Goal: Transaction & Acquisition: Obtain resource

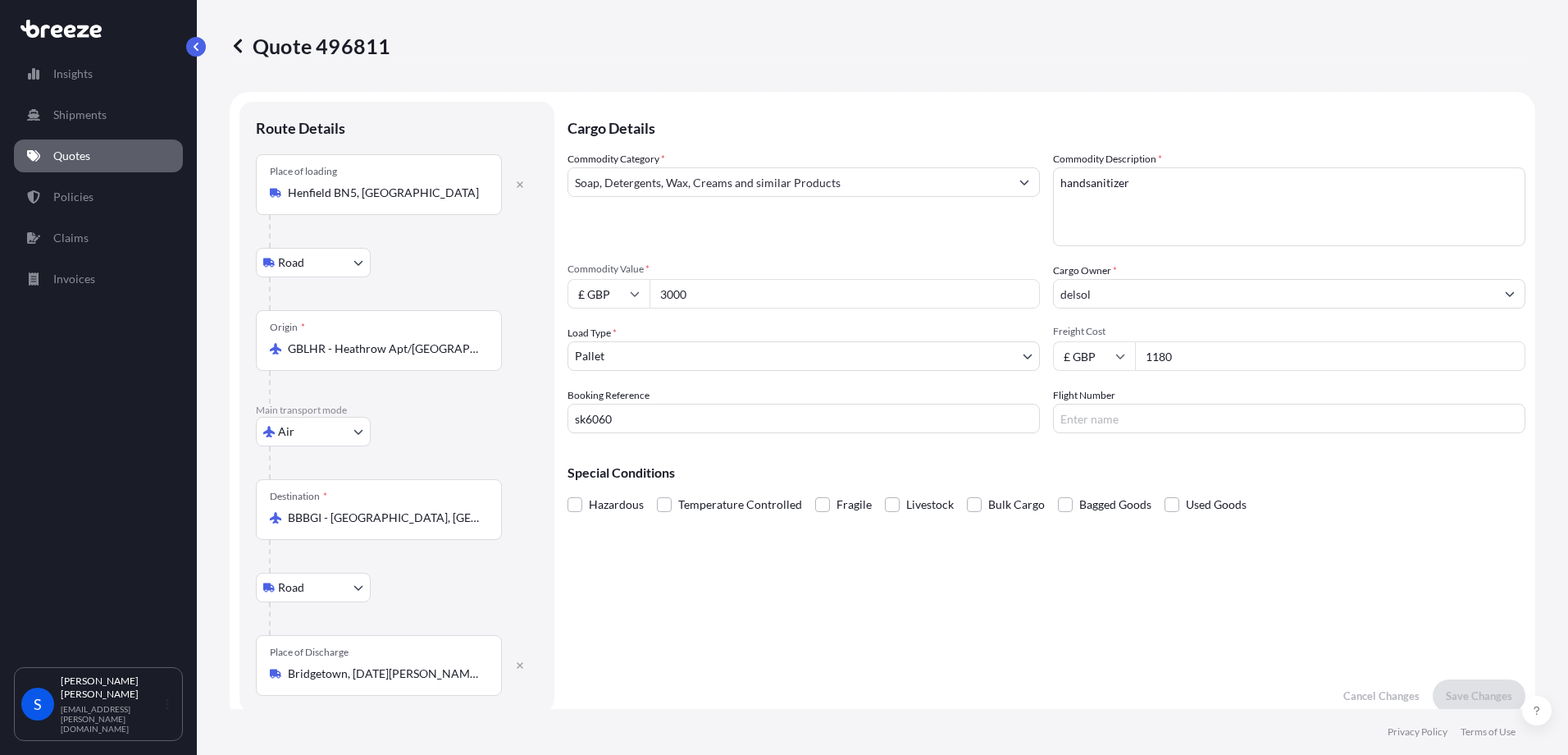
select select "Road"
select select "Air"
select select "Road"
select select "1"
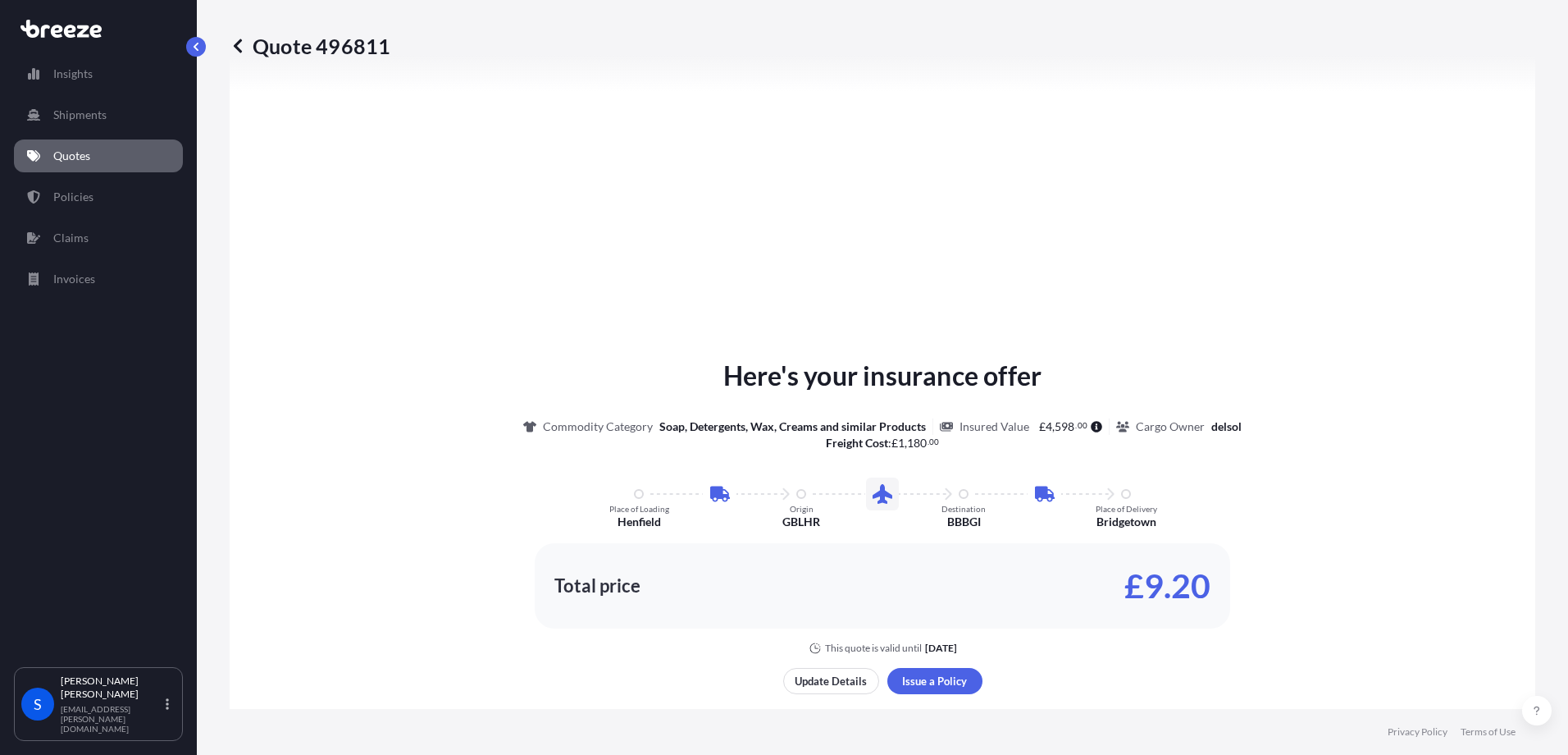
scroll to position [656, 0]
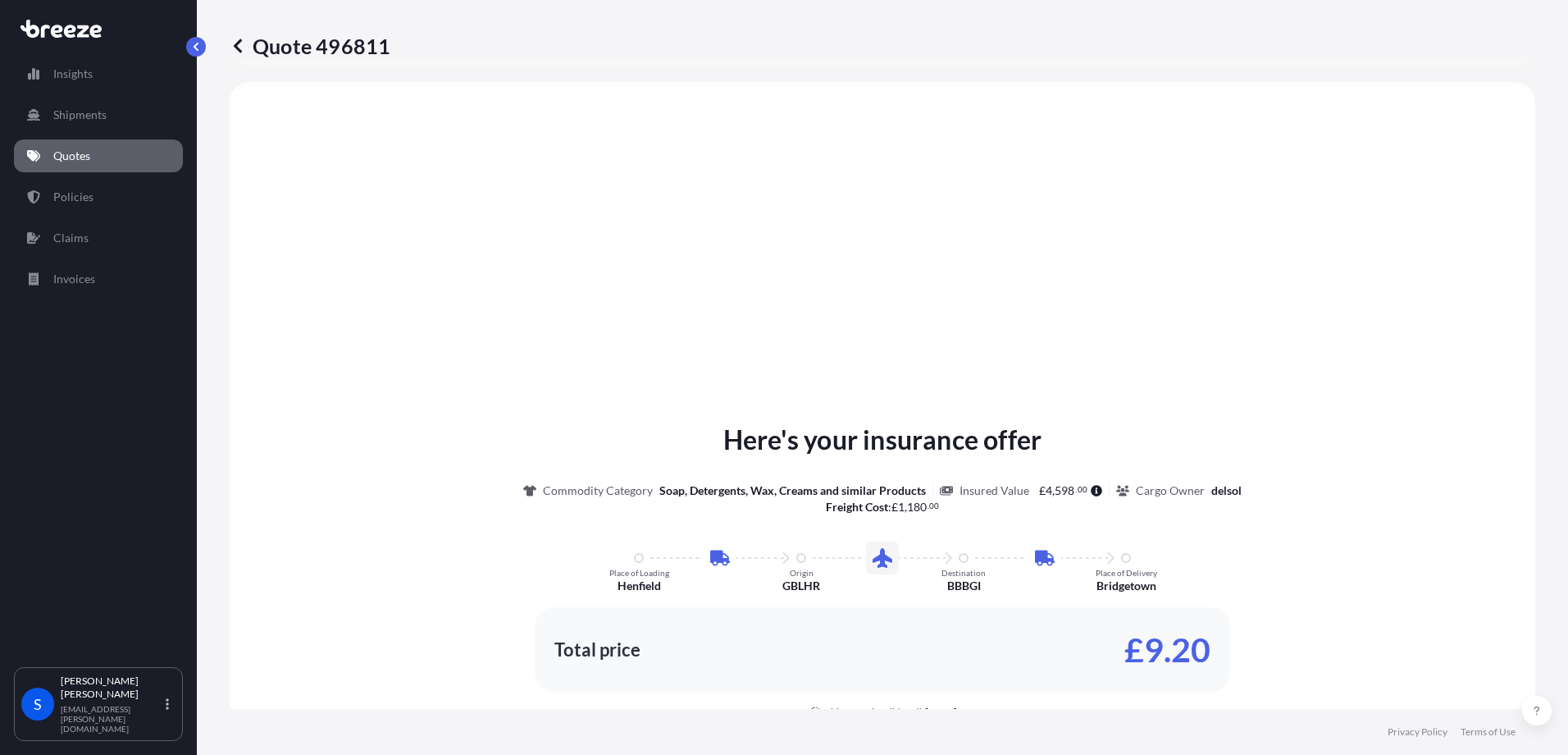
click at [67, 155] on p "Quotes" at bounding box center [72, 156] width 37 height 17
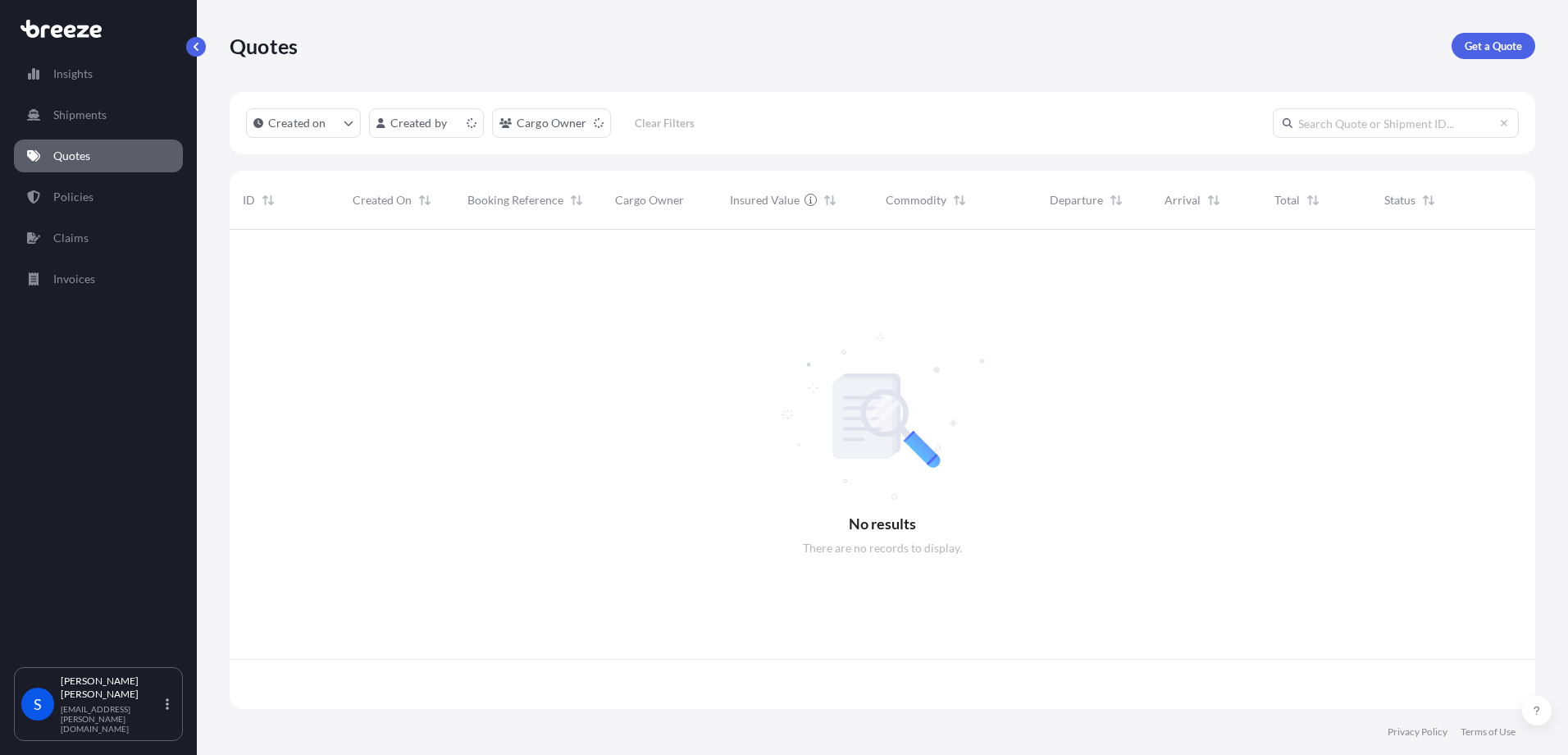
scroll to position [476, 1294]
click at [1468, 40] on p "Get a Quote" at bounding box center [1492, 46] width 57 height 17
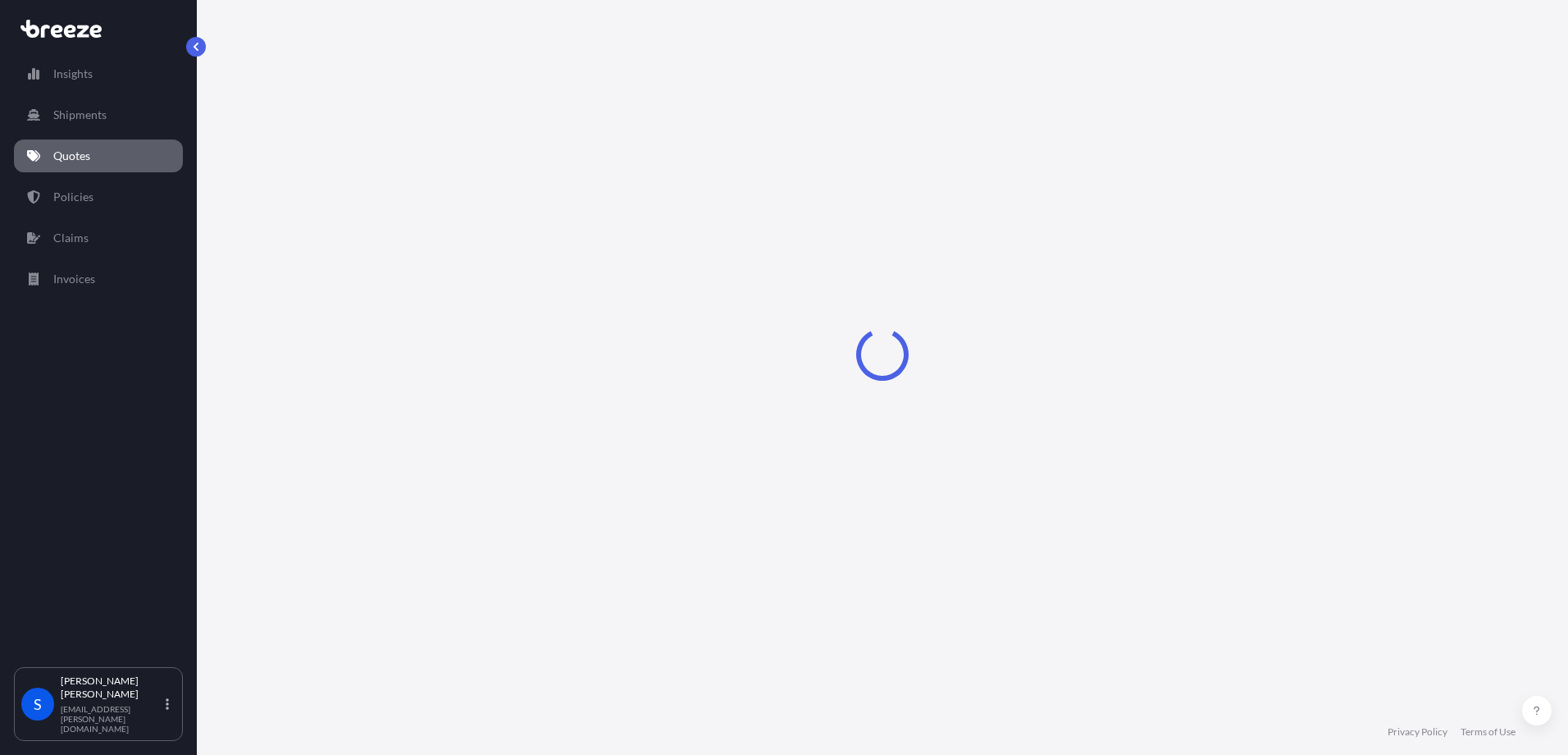
select select "Sea"
select select "1"
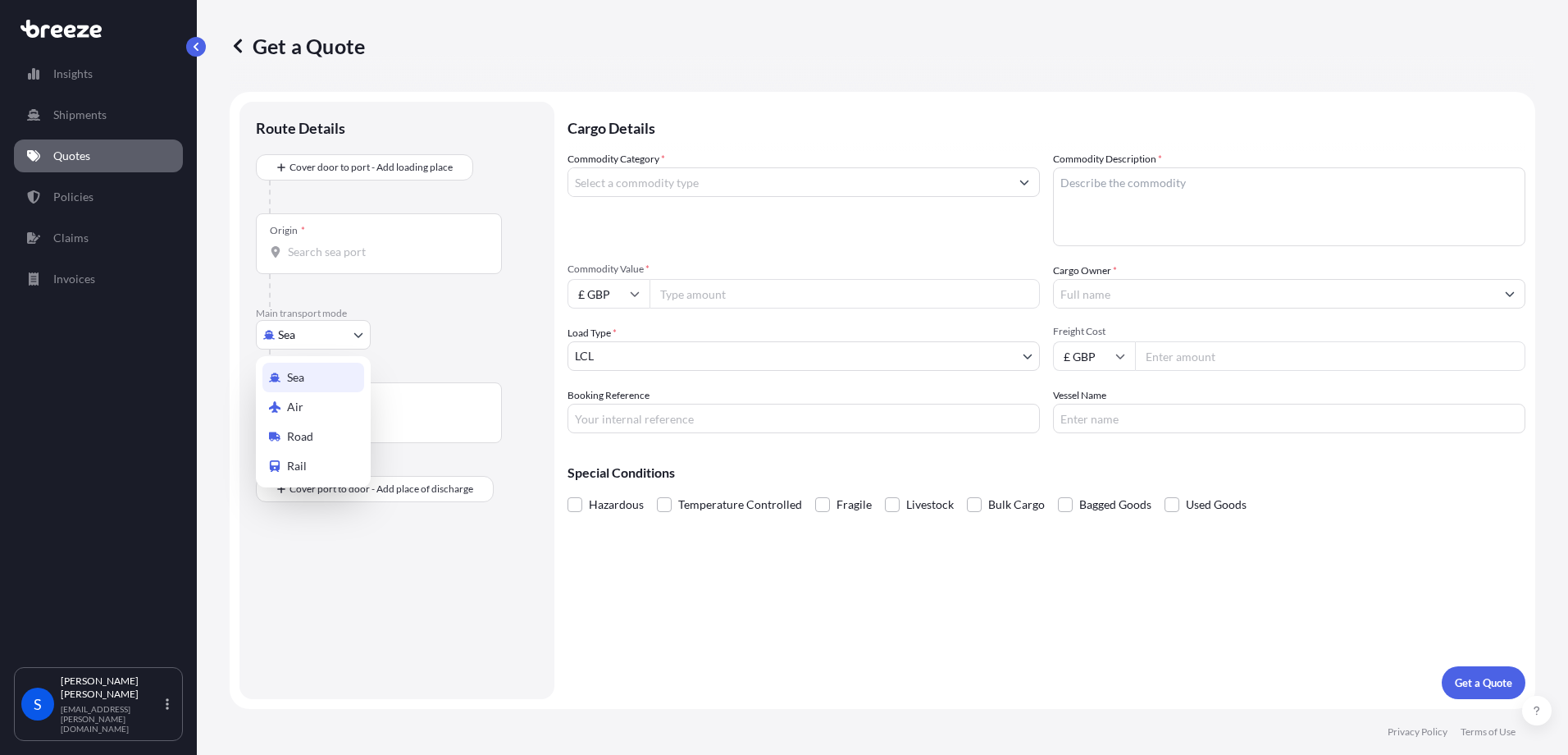
click at [296, 334] on body "Insights Shipments Quotes Policies Claims Invoices S [PERSON_NAME] [PERSON_NAME…" at bounding box center [784, 378] width 1568 height 755
click at [290, 399] on span "Air" at bounding box center [295, 407] width 17 height 17
select select "Air"
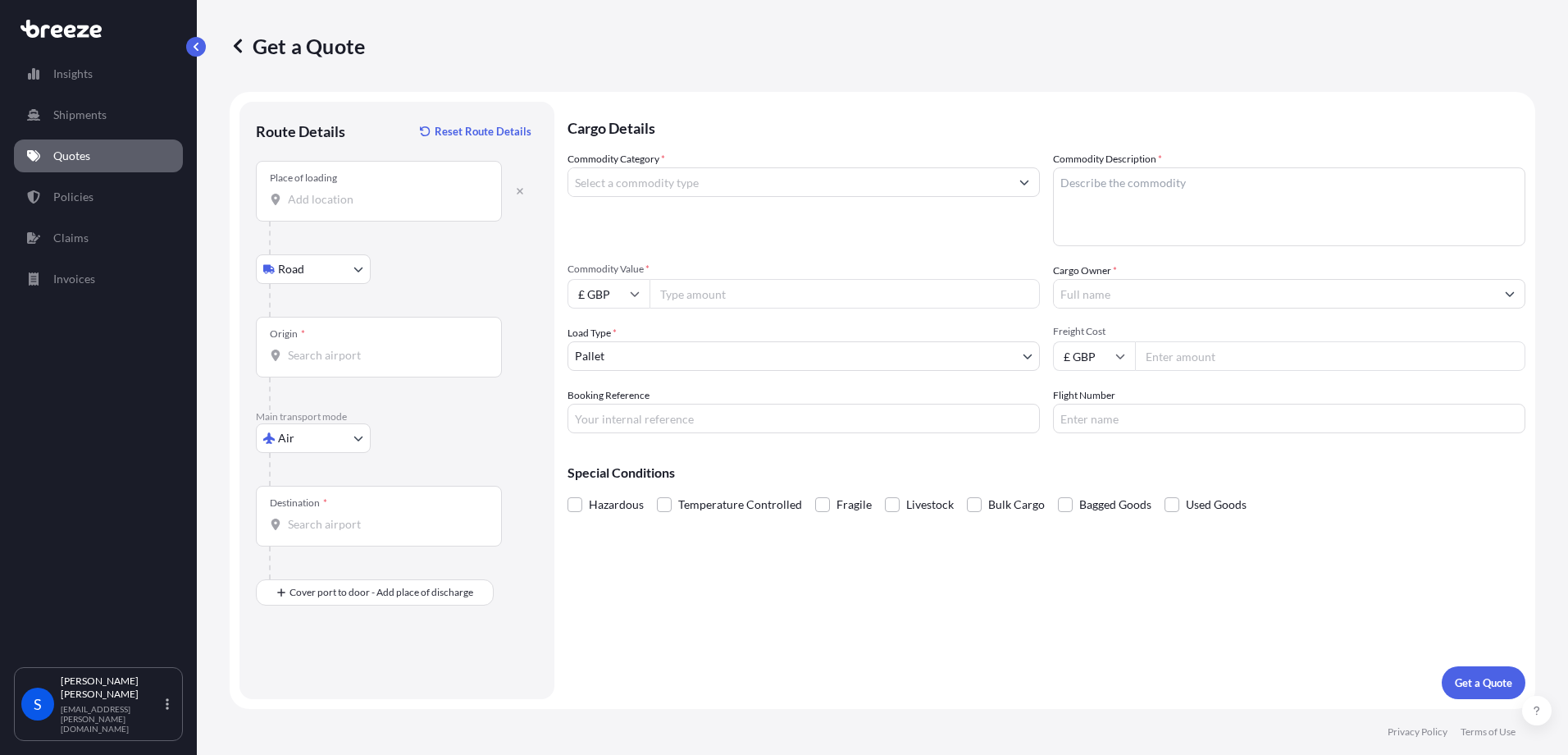
click at [313, 212] on div "Place of loading" at bounding box center [379, 191] width 246 height 61
click at [313, 208] on input "Place of loading" at bounding box center [384, 199] width 193 height 17
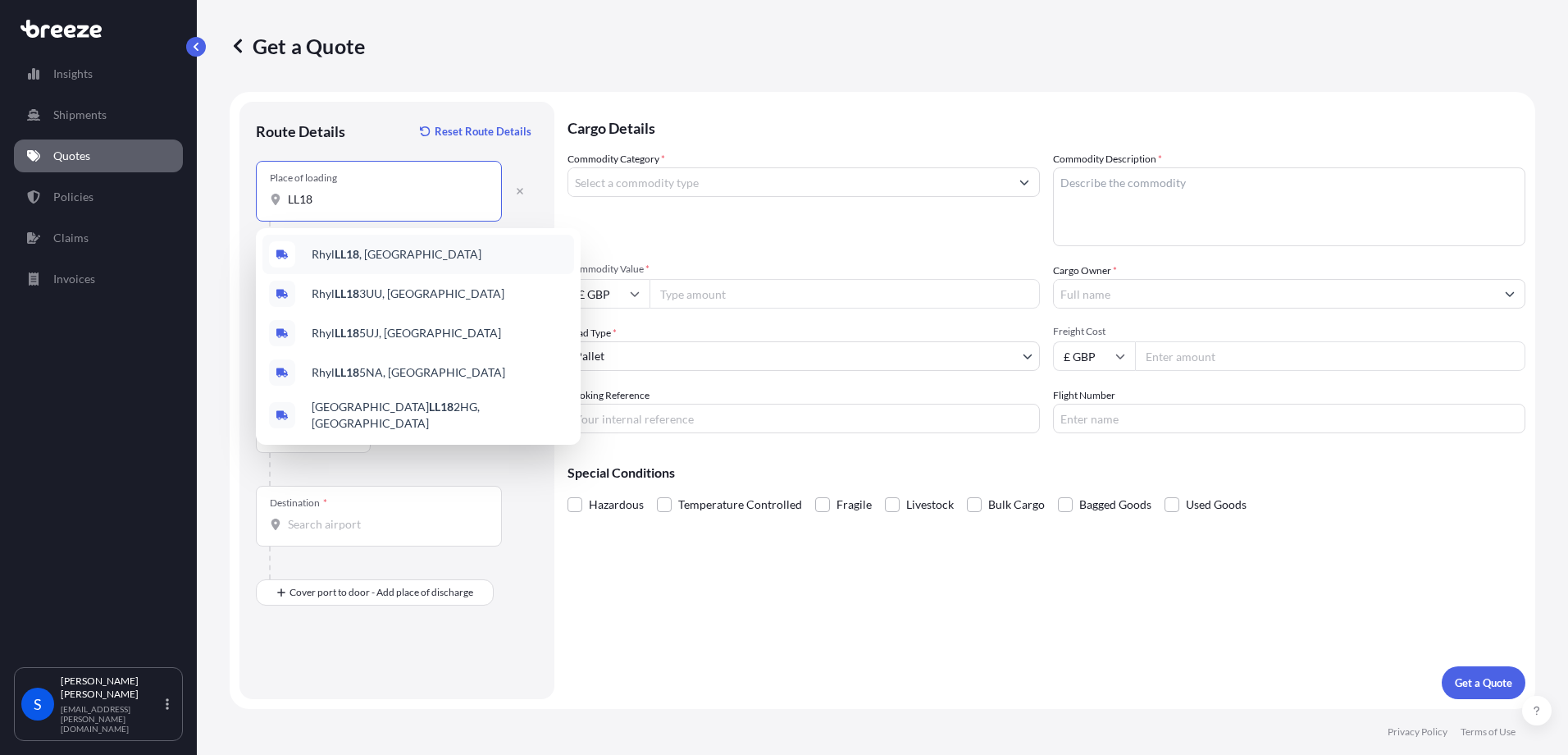
click at [329, 249] on span "Rhyl LL18 , [GEOGRAPHIC_DATA]" at bounding box center [396, 254] width 170 height 17
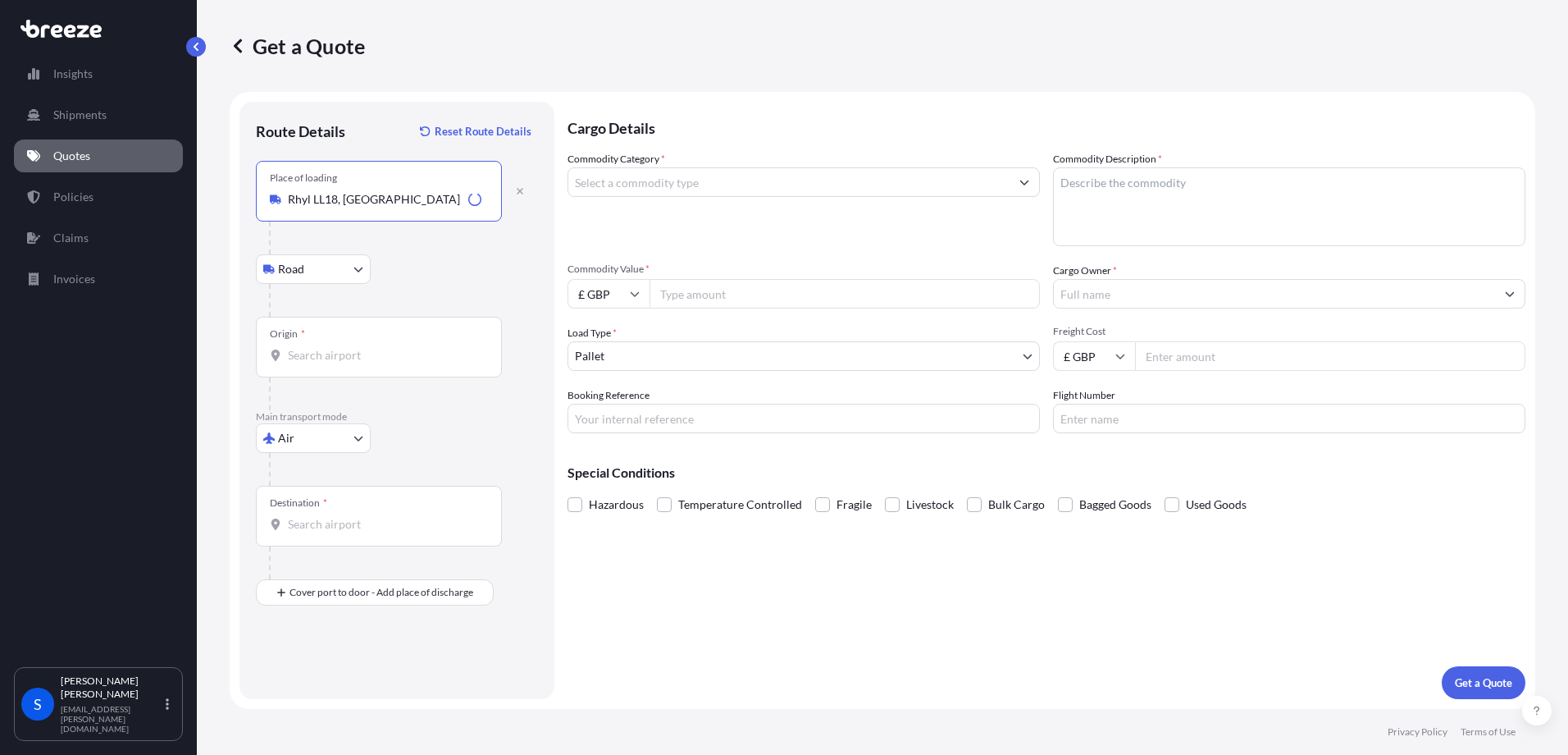
type input "Rhyl LL18, [GEOGRAPHIC_DATA]"
click at [309, 340] on div "Origin *" at bounding box center [379, 347] width 246 height 61
click at [309, 347] on input "Origin *" at bounding box center [384, 355] width 193 height 17
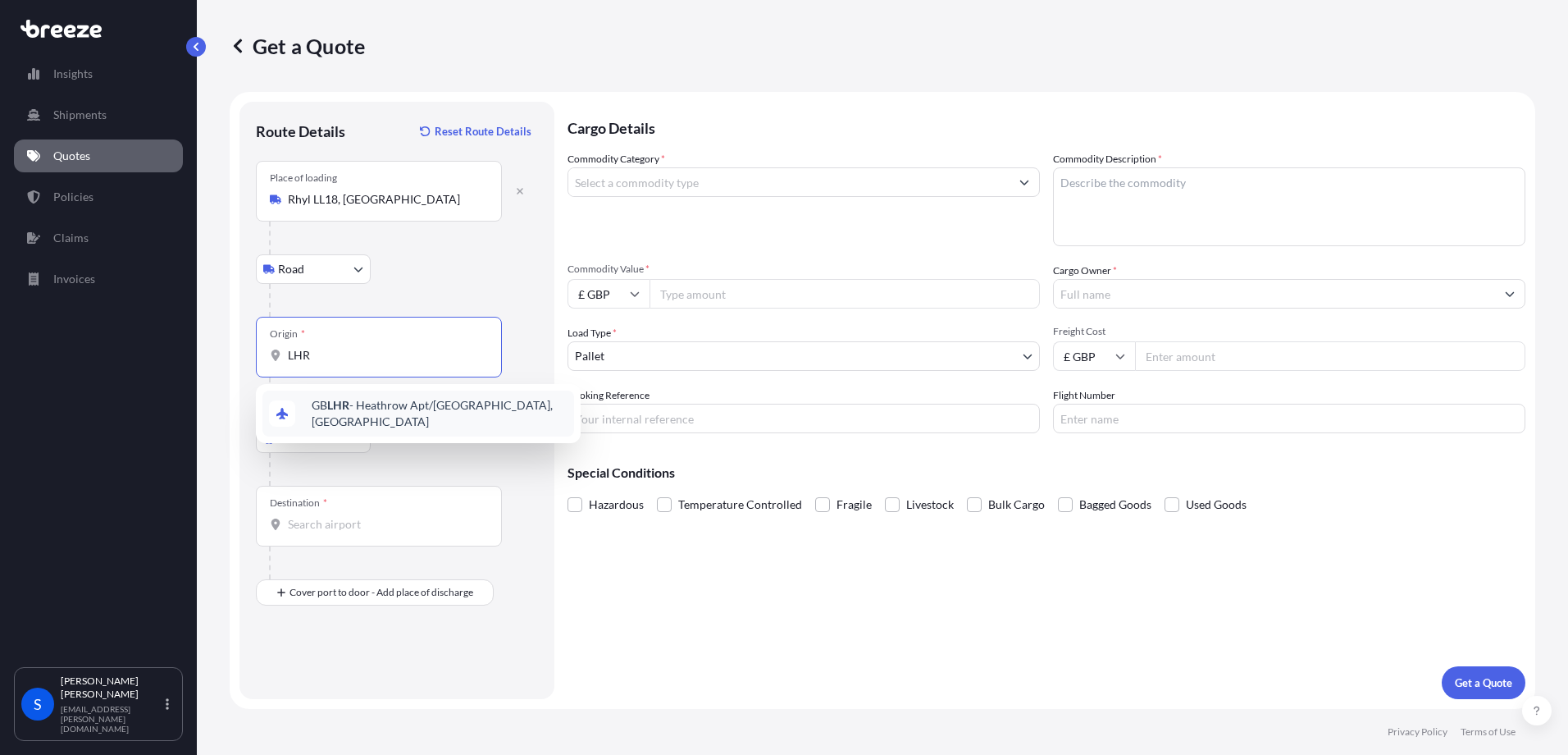
click at [325, 407] on span "GB LHR - Heathrow Apt/[GEOGRAPHIC_DATA], [GEOGRAPHIC_DATA]" at bounding box center [439, 413] width 256 height 33
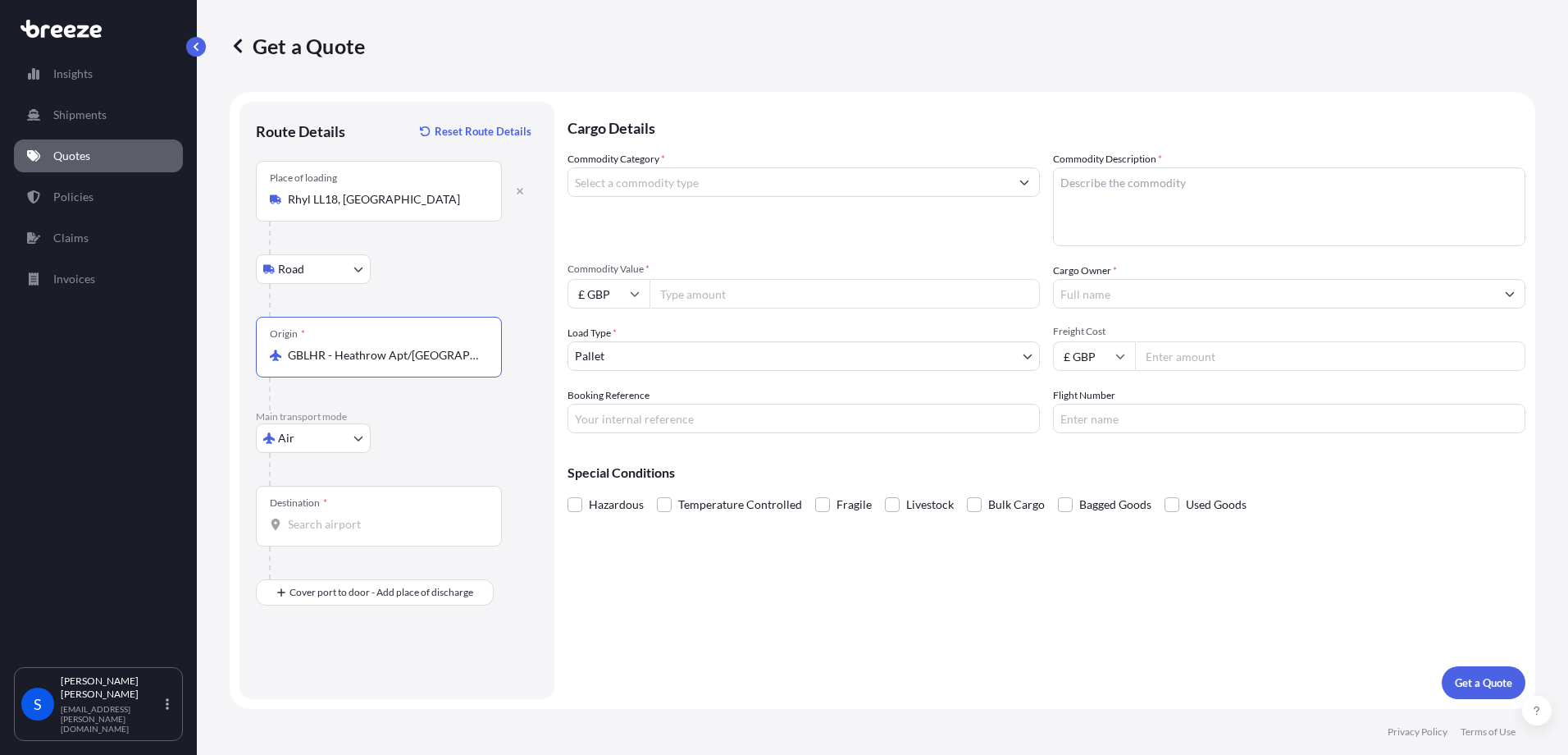
type input "GBLHR - Heathrow Apt/[GEOGRAPHIC_DATA], [GEOGRAPHIC_DATA]"
click at [303, 520] on input "Destination *" at bounding box center [384, 524] width 193 height 17
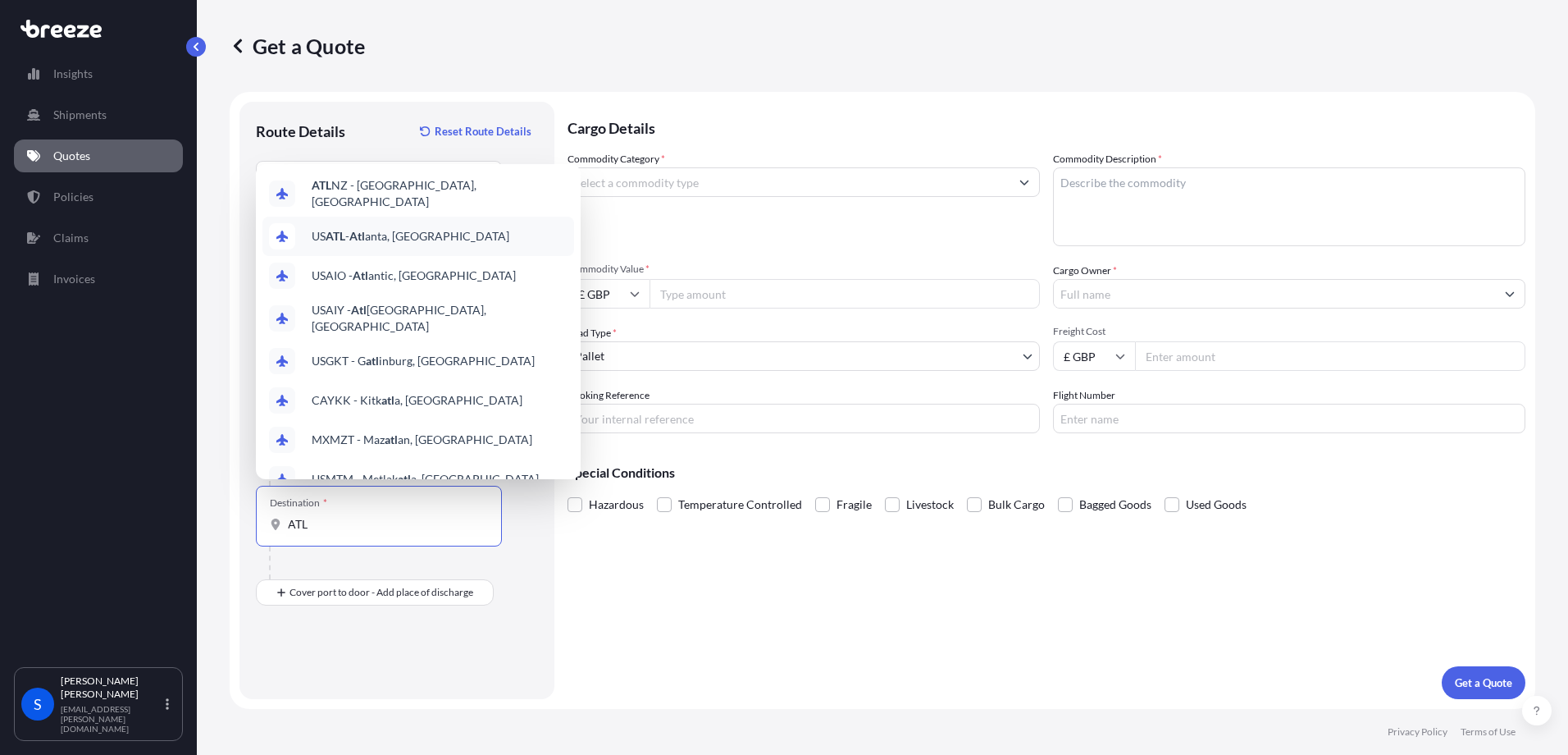
click at [348, 228] on span "US ATL - Atl anta, [GEOGRAPHIC_DATA]" at bounding box center [410, 236] width 198 height 17
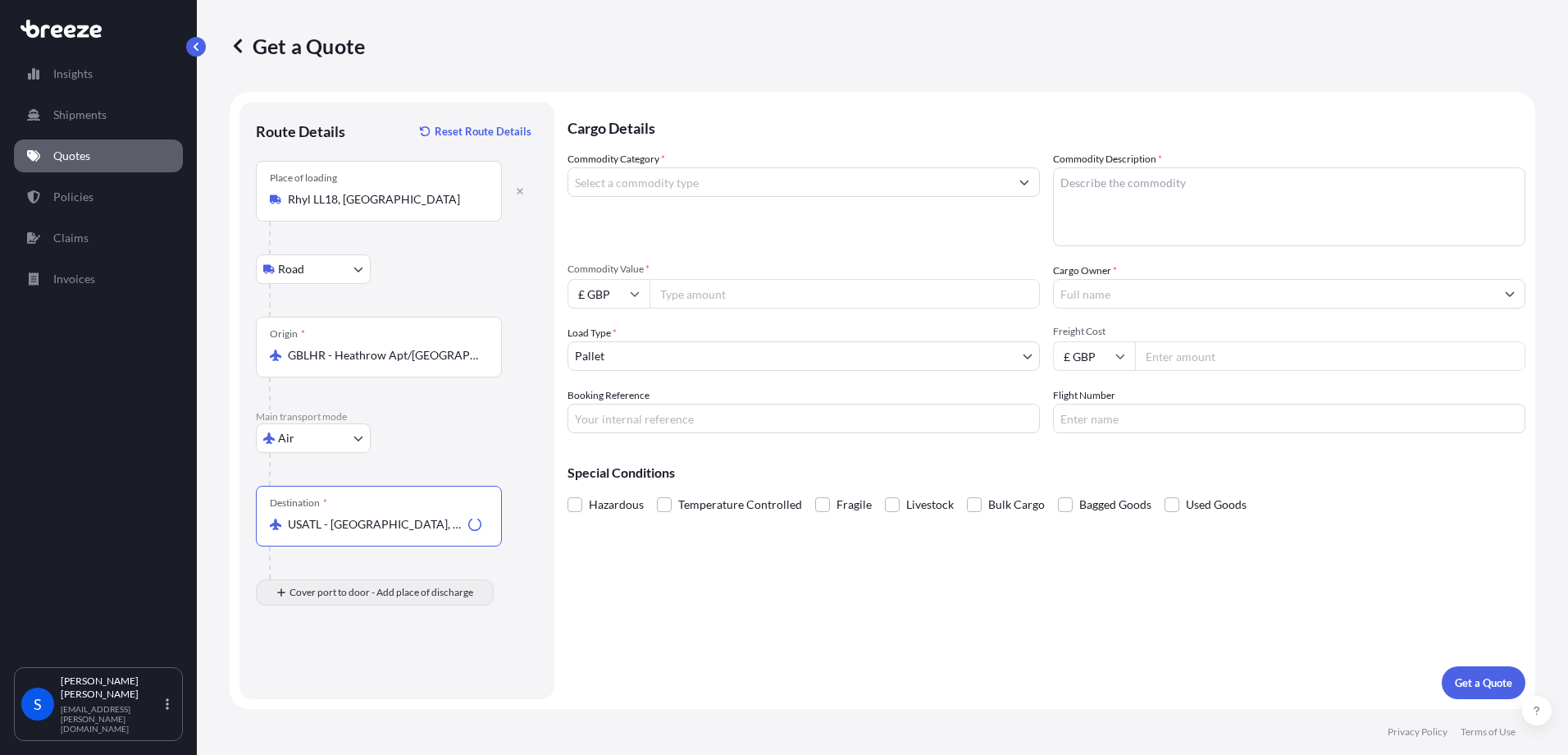
type input "USATL - [GEOGRAPHIC_DATA], [GEOGRAPHIC_DATA]"
click at [358, 675] on input "Place of Discharge" at bounding box center [384, 680] width 193 height 17
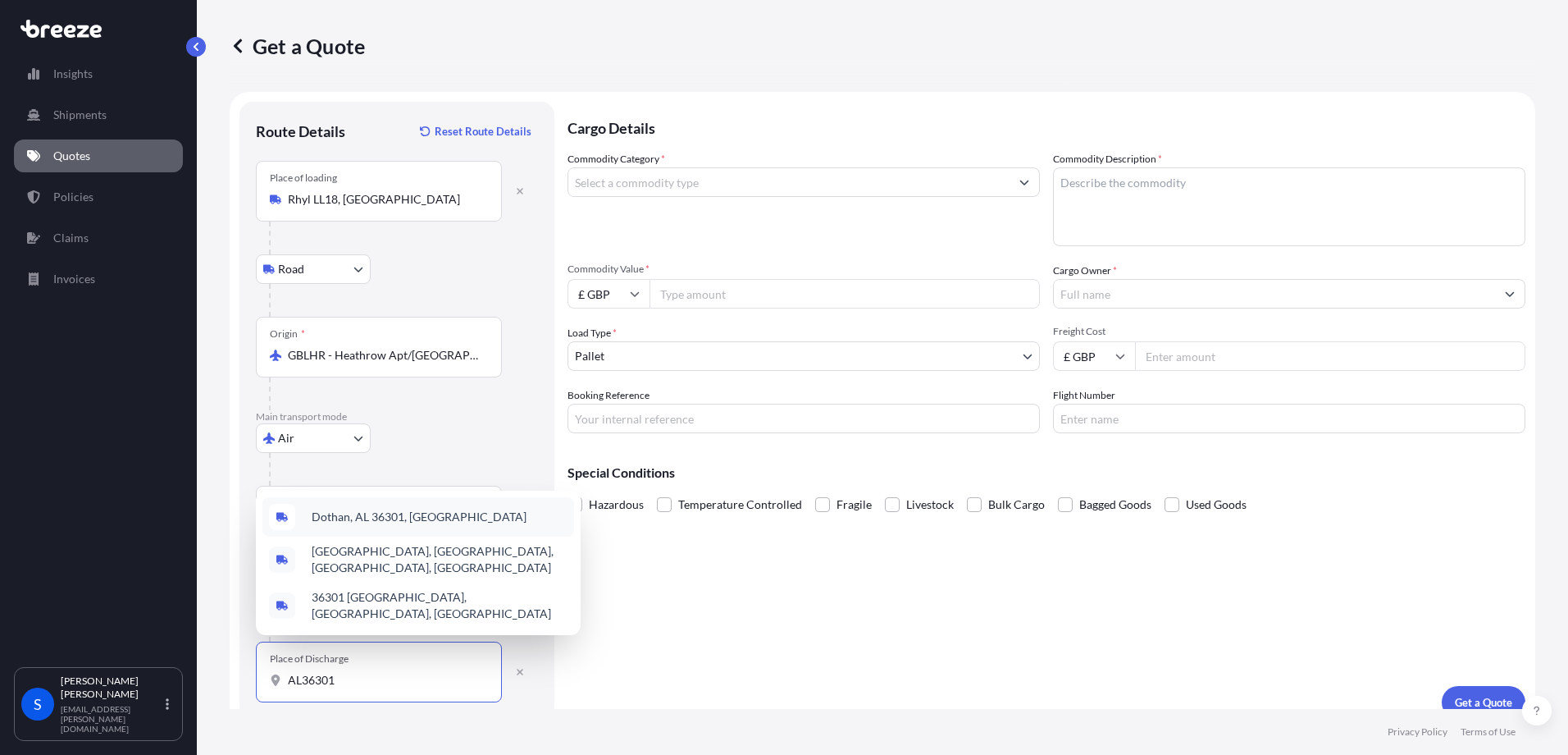
click at [412, 517] on span "Dothan, AL 36301, [GEOGRAPHIC_DATA]" at bounding box center [419, 517] width 215 height 17
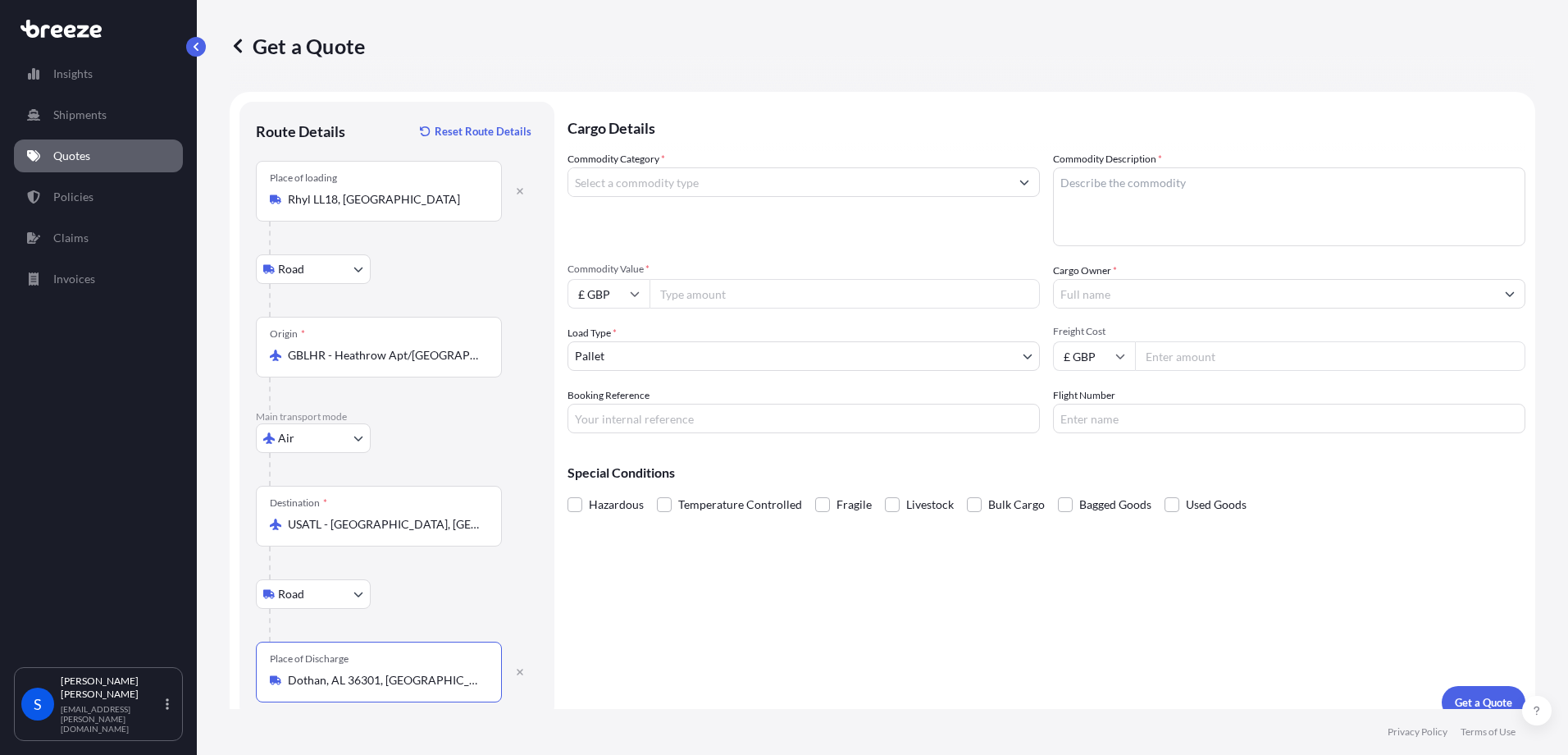
type input "Dothan, AL 36301, [GEOGRAPHIC_DATA]"
click at [692, 185] on input "Commodity Category *" at bounding box center [789, 182] width 441 height 30
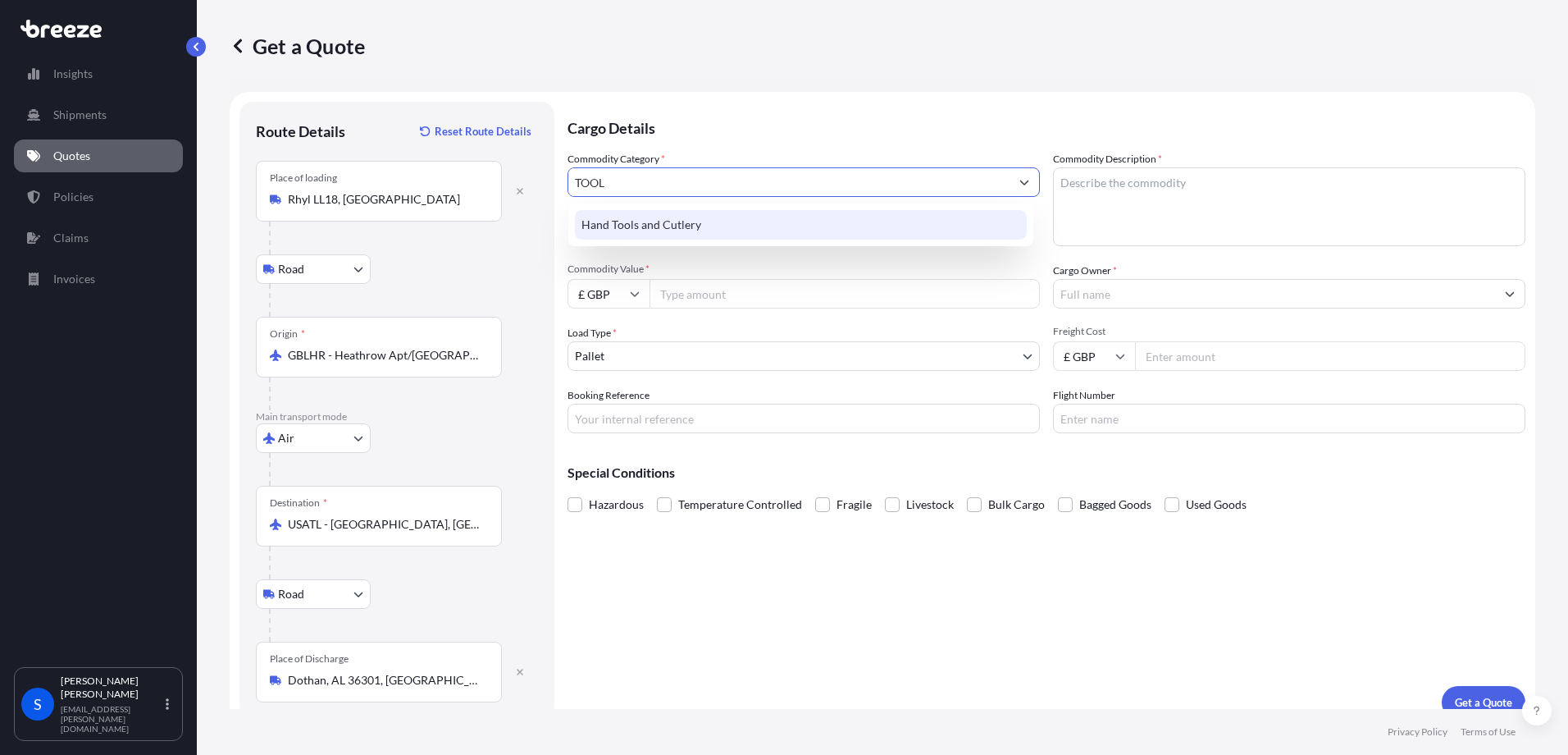
click at [658, 230] on div "Hand Tools and Cutlery" at bounding box center [801, 225] width 452 height 30
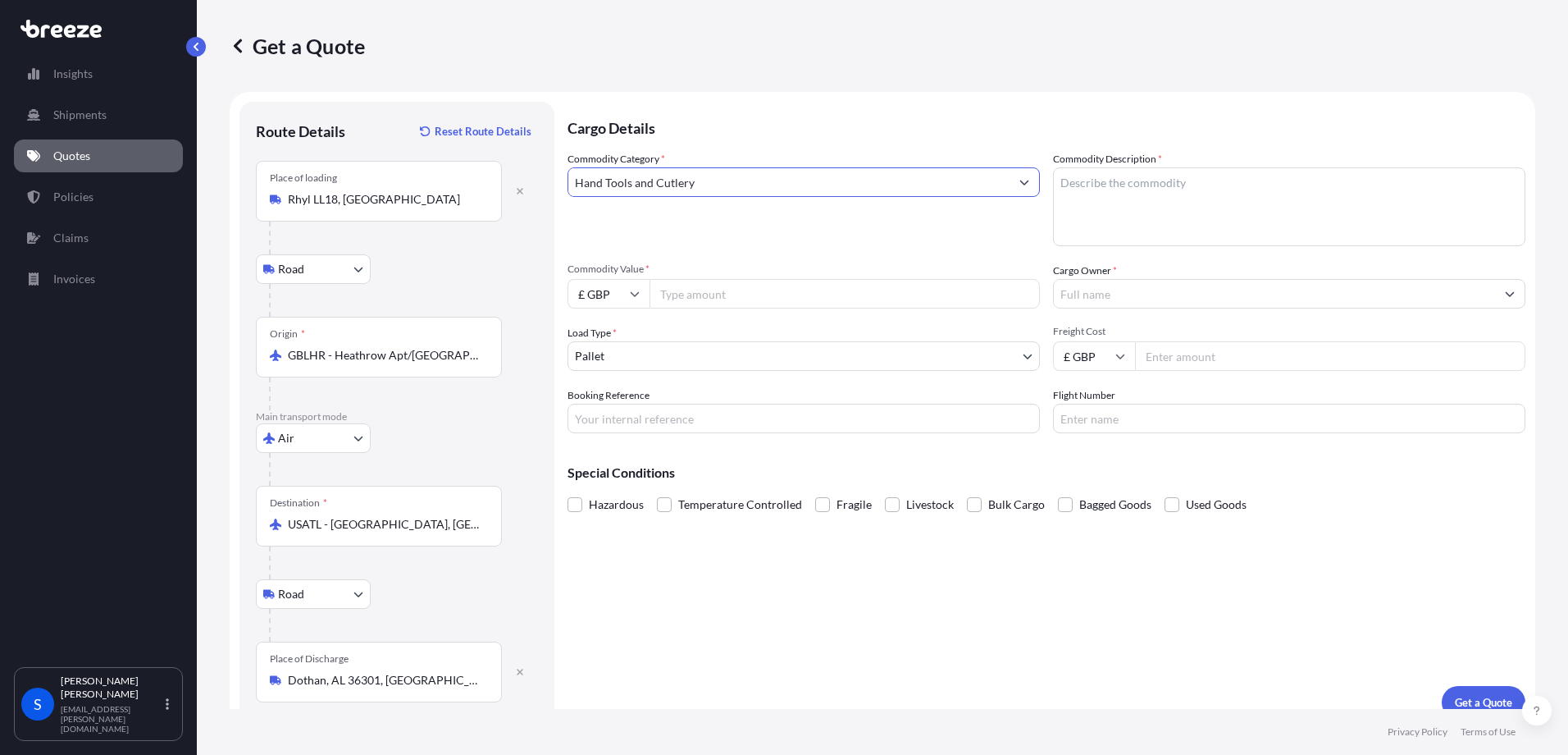
type input "Hand Tools and Cutlery"
click at [1129, 178] on textarea "Commodity Description *" at bounding box center [1288, 207] width 472 height 79
type textarea "TOOLS"
click at [775, 297] on input "Commodity Value *" at bounding box center [845, 294] width 390 height 30
type input "4000"
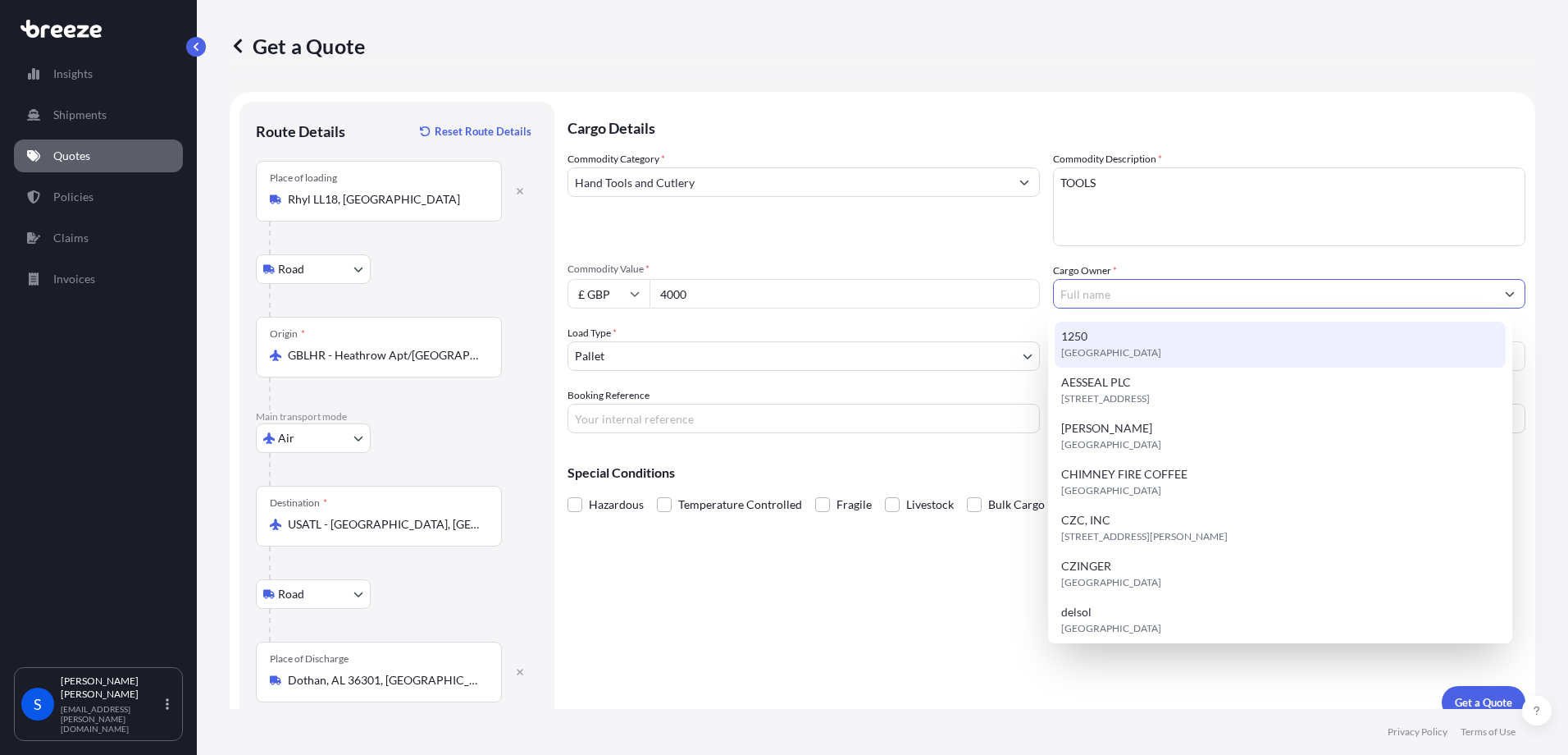
click at [1081, 297] on input "Cargo Owner *" at bounding box center [1274, 294] width 441 height 30
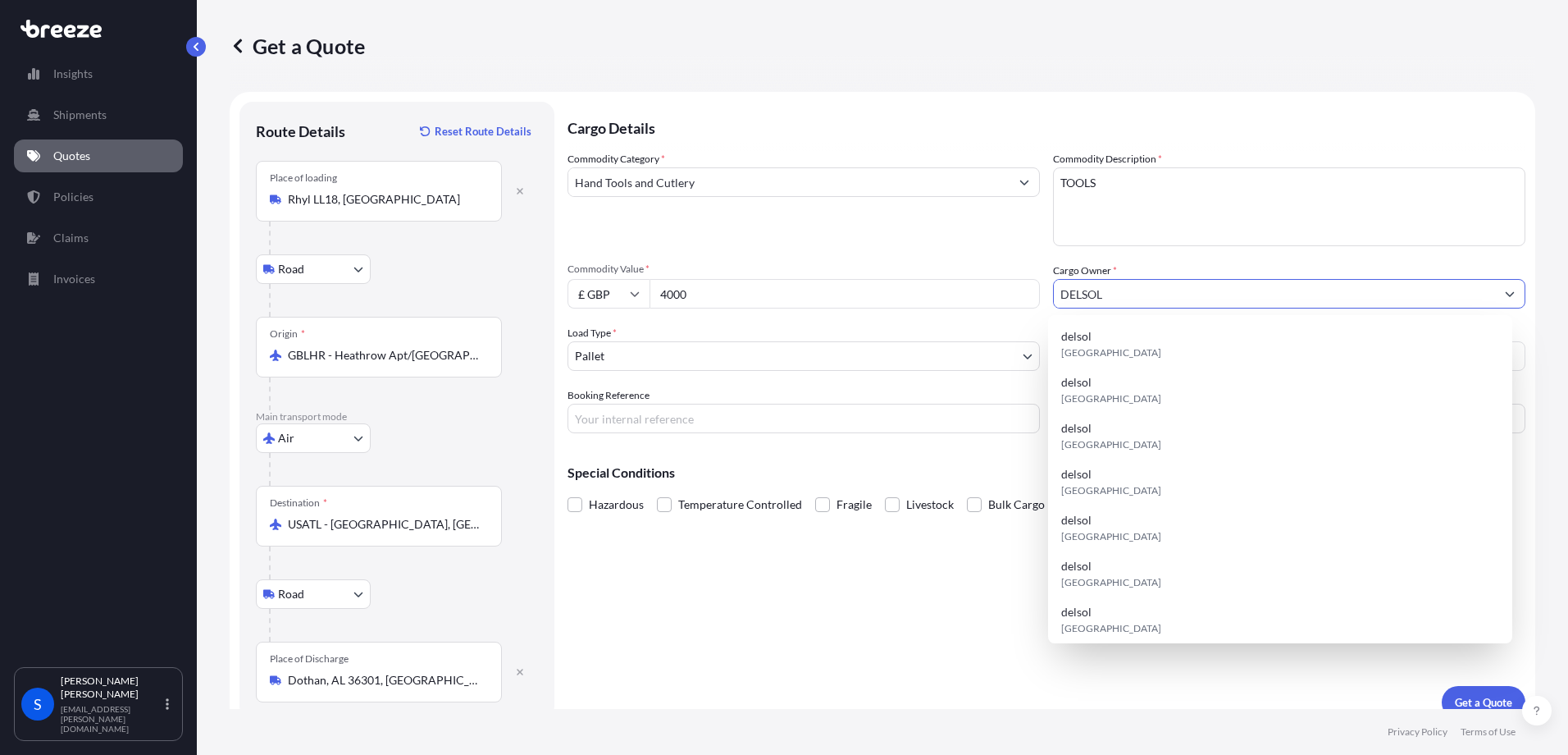
type input "DELSOL"
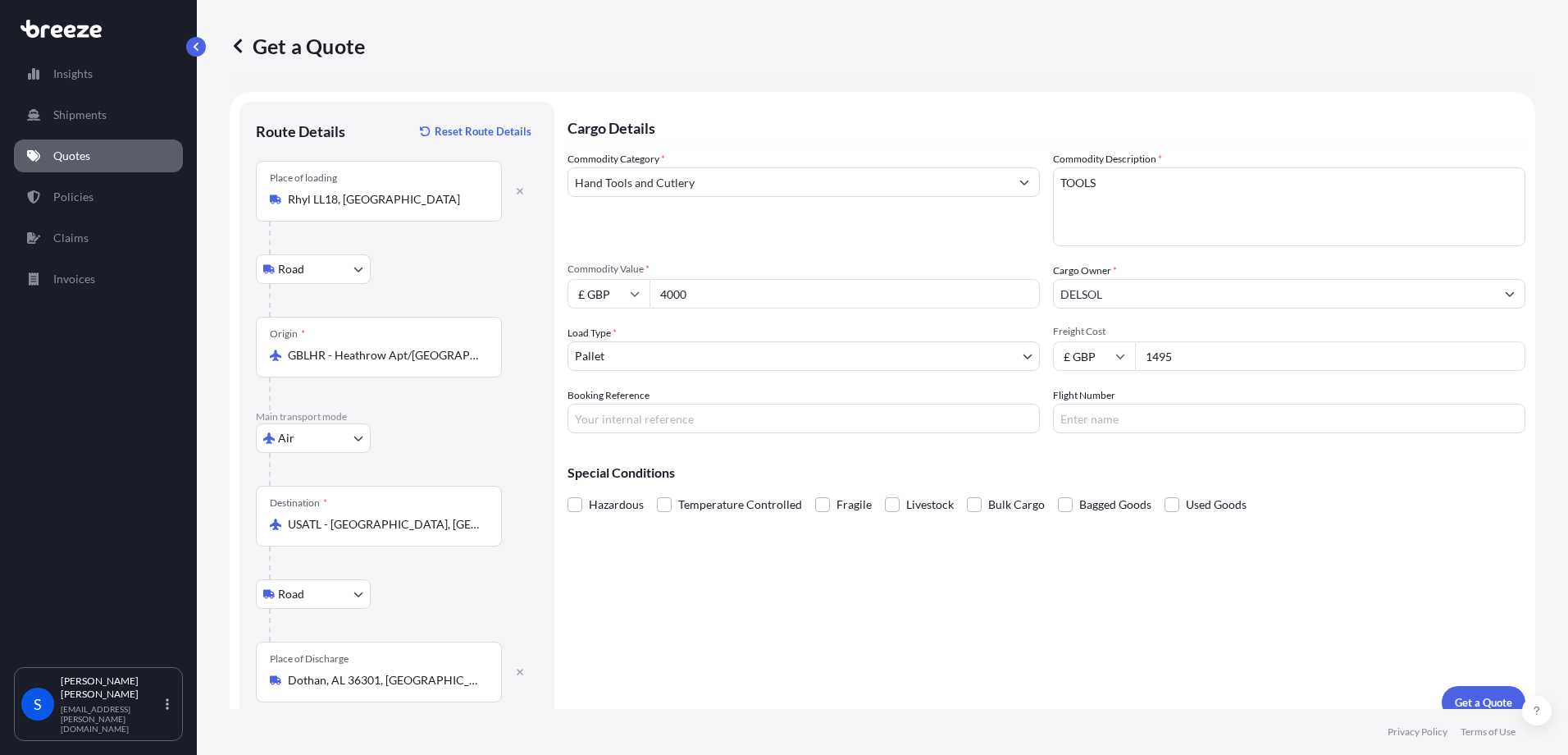
type input "1495"
type input "SK6051"
click at [1458, 689] on button "Get a Quote" at bounding box center [1483, 702] width 84 height 33
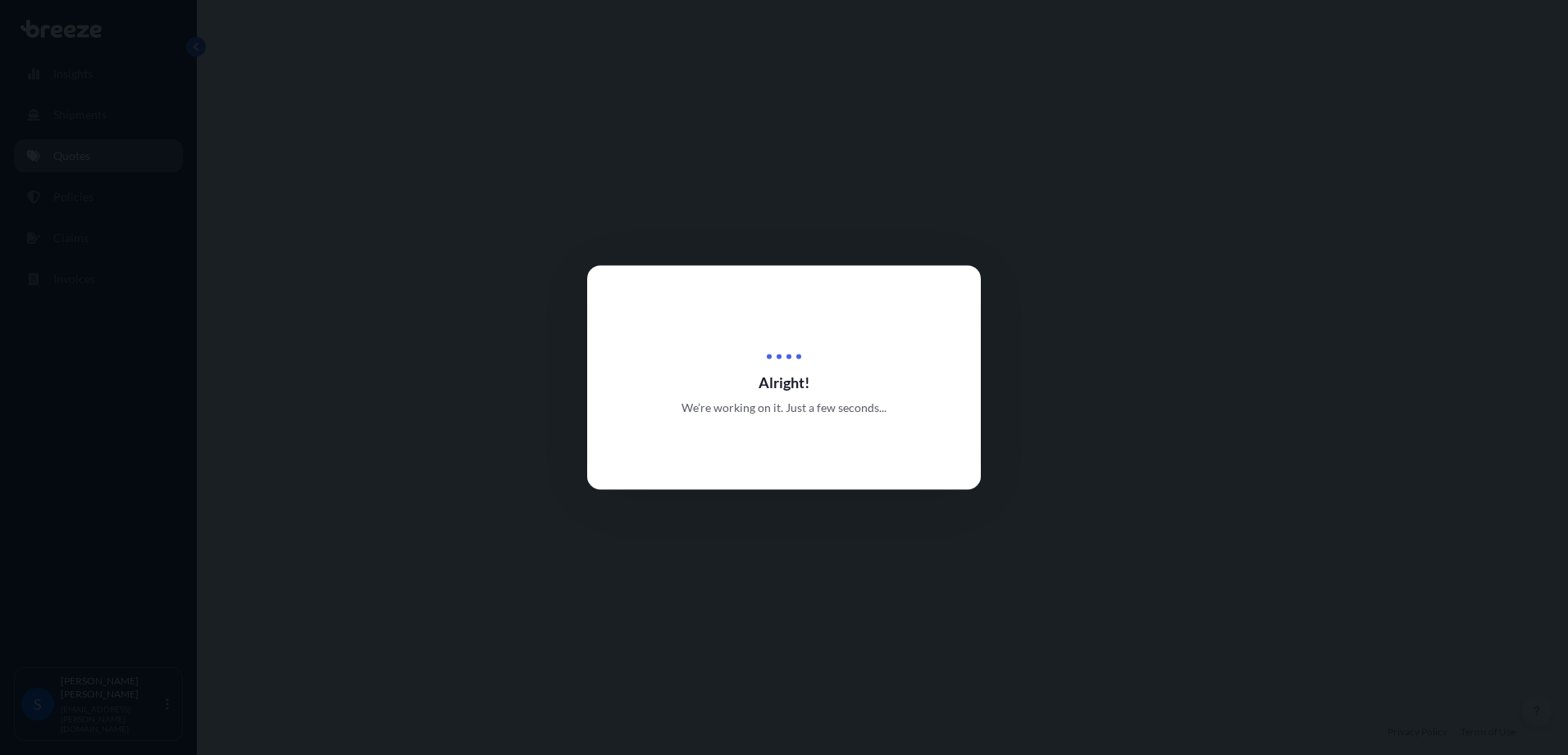
select select "Road"
select select "Air"
select select "Road"
select select "1"
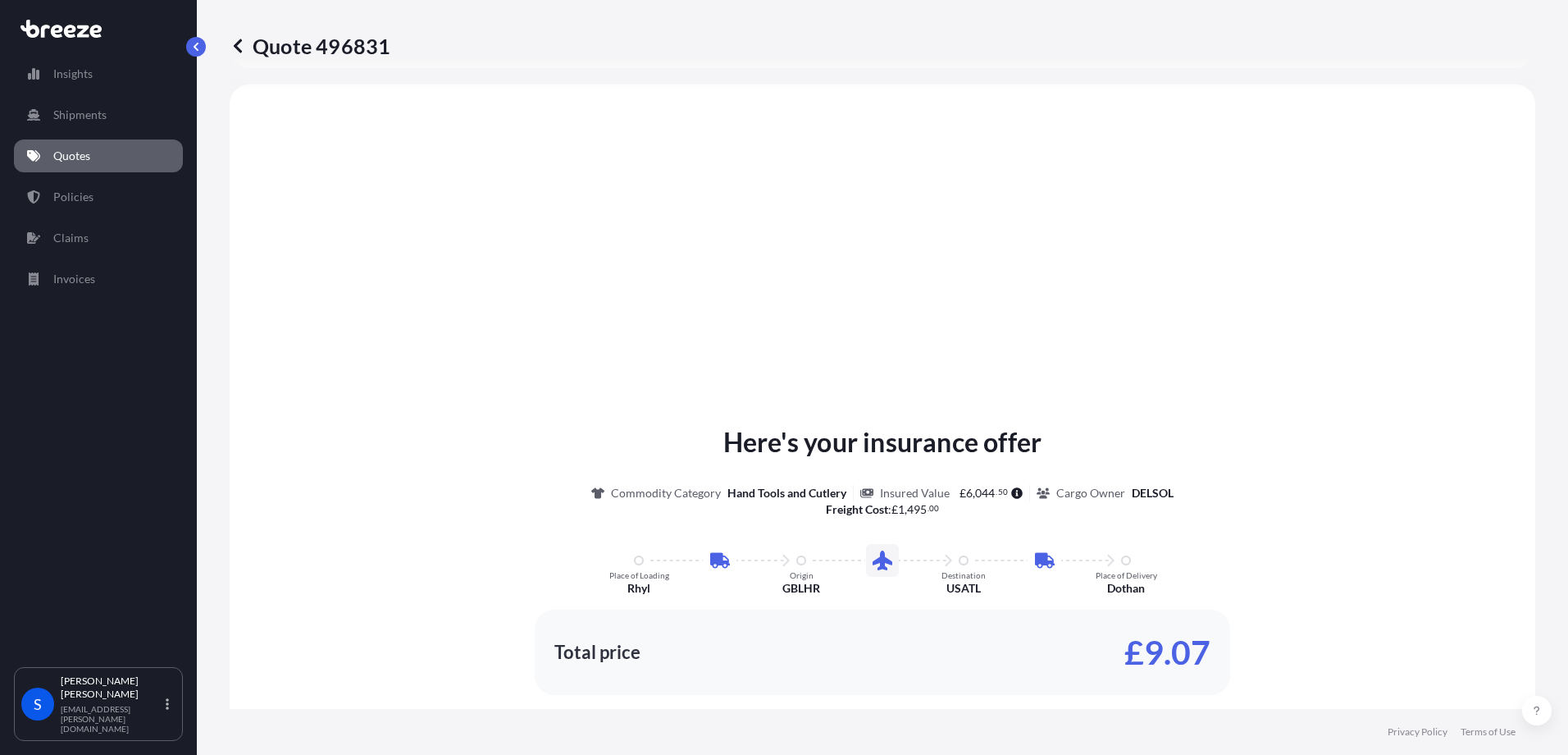
scroll to position [656, 0]
